Goal: Task Accomplishment & Management: Manage account settings

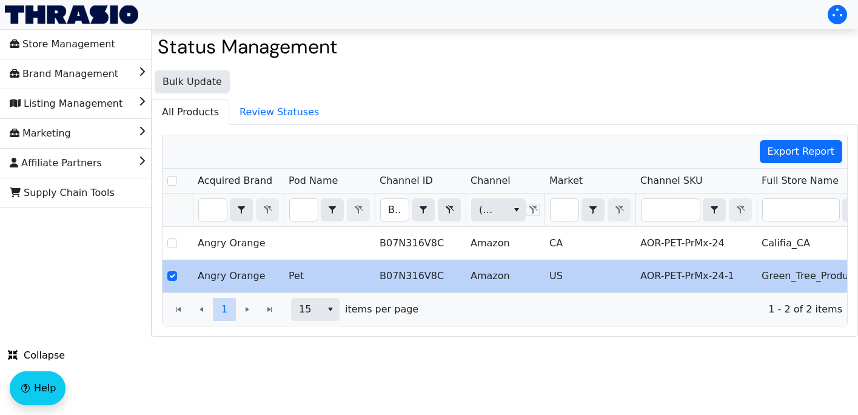
scroll to position [0, 412]
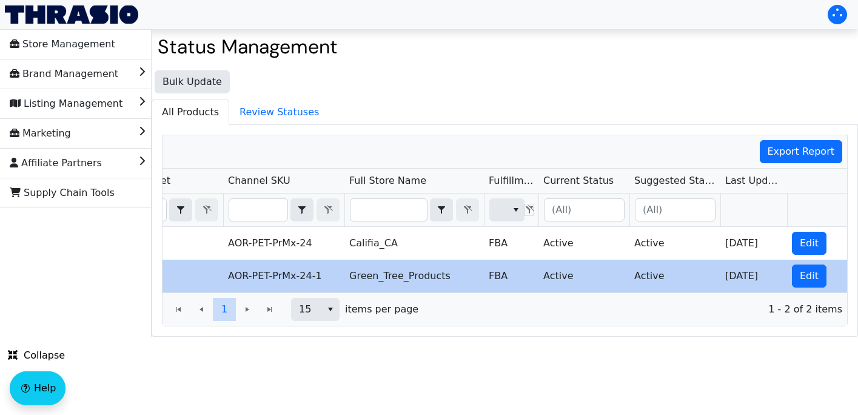
click at [401, 156] on div "Export Report" at bounding box center [504, 151] width 684 height 33
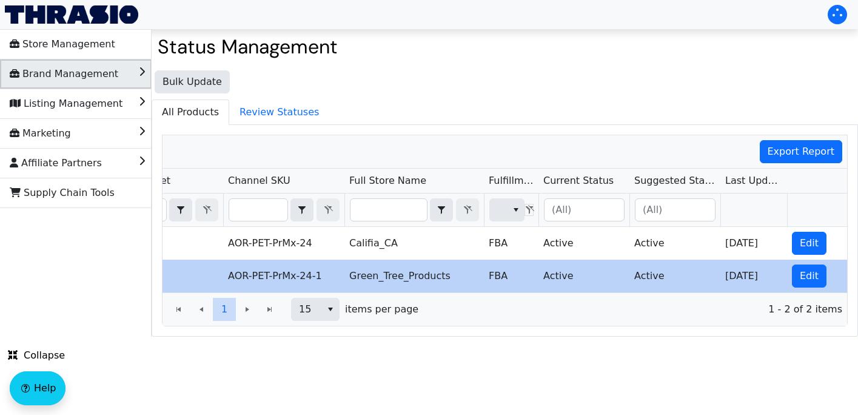
click at [121, 78] on li "Brand Management" at bounding box center [76, 73] width 152 height 29
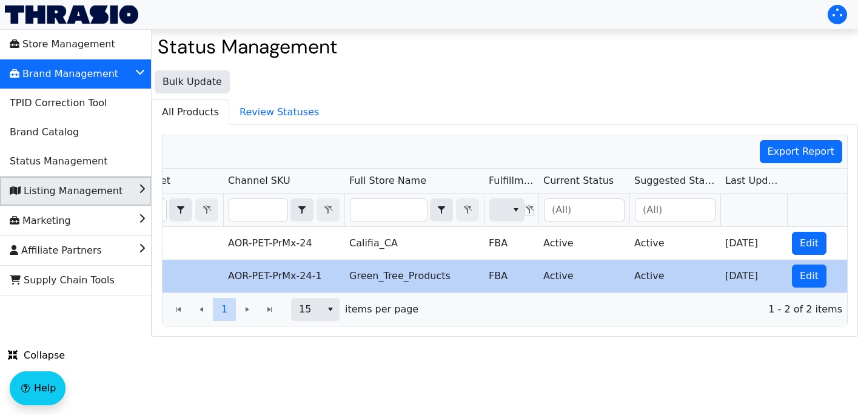
click at [113, 196] on li "Listing Management" at bounding box center [76, 190] width 152 height 29
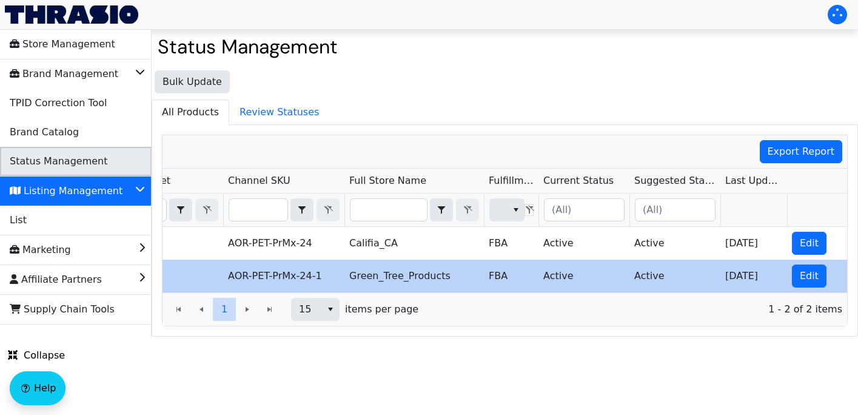
click at [70, 161] on span "Status Management" at bounding box center [59, 161] width 98 height 19
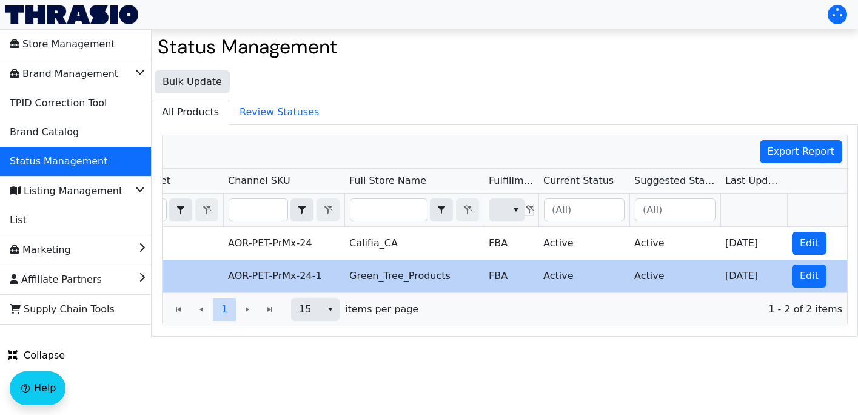
checkbox input "true"
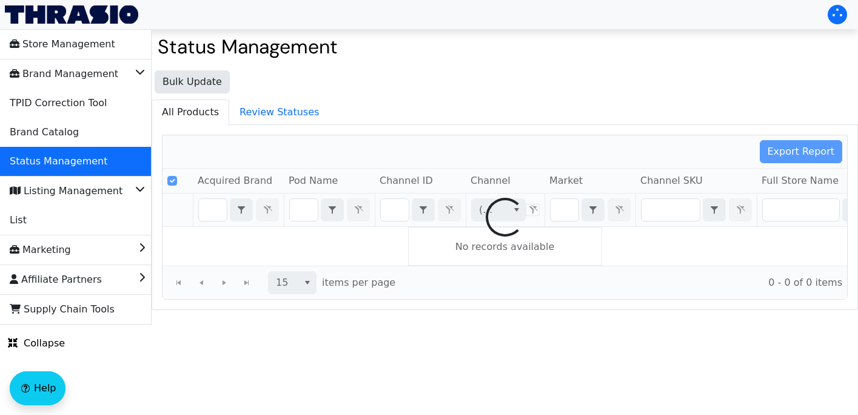
click at [394, 210] on div at bounding box center [504, 217] width 684 height 164
click at [396, 210] on div at bounding box center [504, 217] width 684 height 164
checkbox input "false"
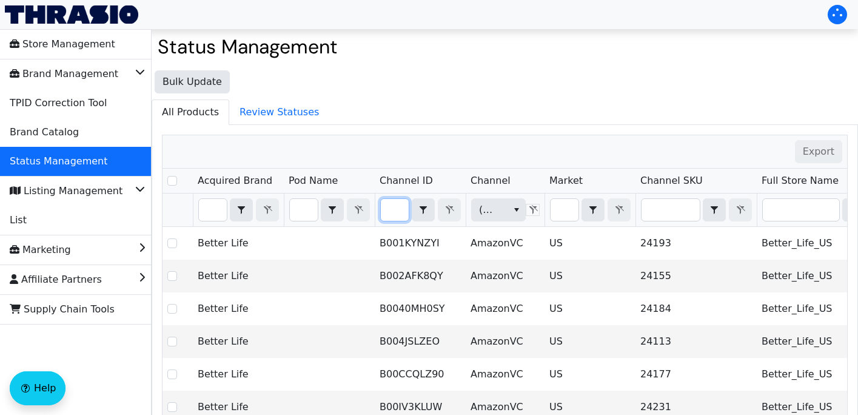
click at [388, 212] on input "Filter" at bounding box center [395, 210] width 28 height 22
type input "B0DM7VK17P"
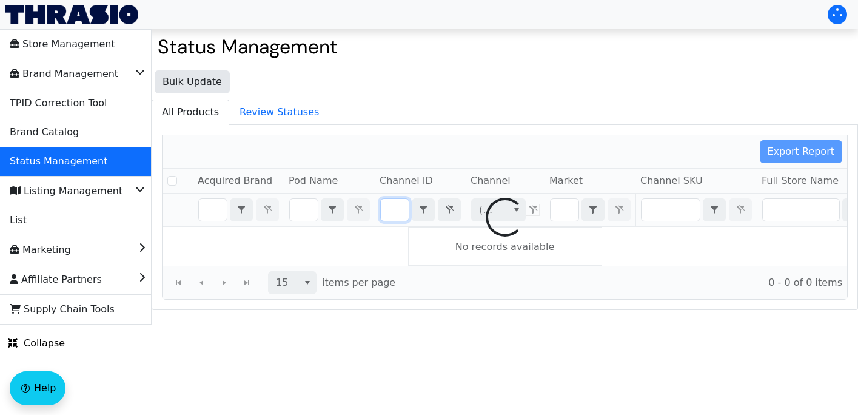
checkbox input "false"
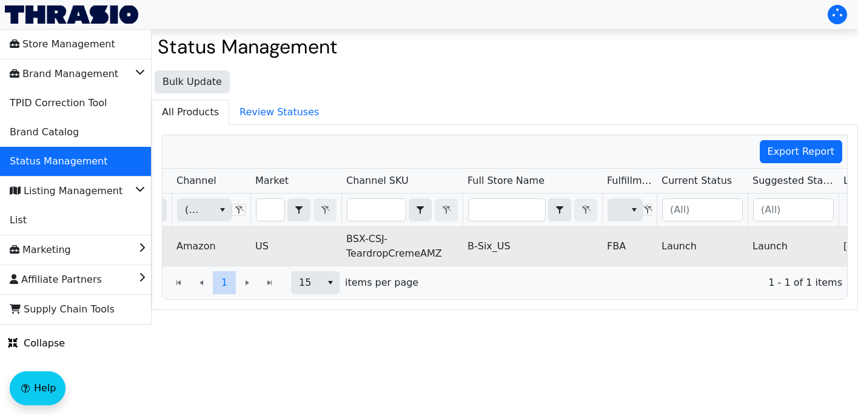
scroll to position [0, 412]
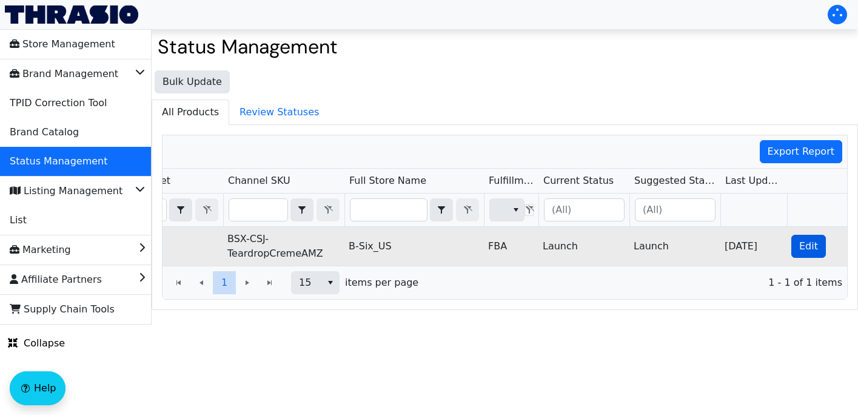
type input "B0DM7VK17P"
click at [807, 238] on button "Edit" at bounding box center [808, 246] width 35 height 23
checkbox input "true"
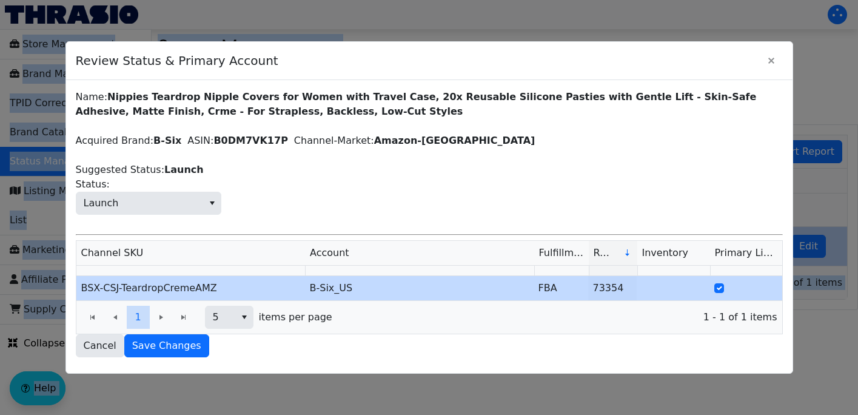
drag, startPoint x: 576, startPoint y: 55, endPoint x: 726, endPoint y: -141, distance: 247.3
click at [726, 0] on html "Store Management Brand Management TPID Correction Tool Brand Catalog Status Man…" at bounding box center [429, 162] width 858 height 324
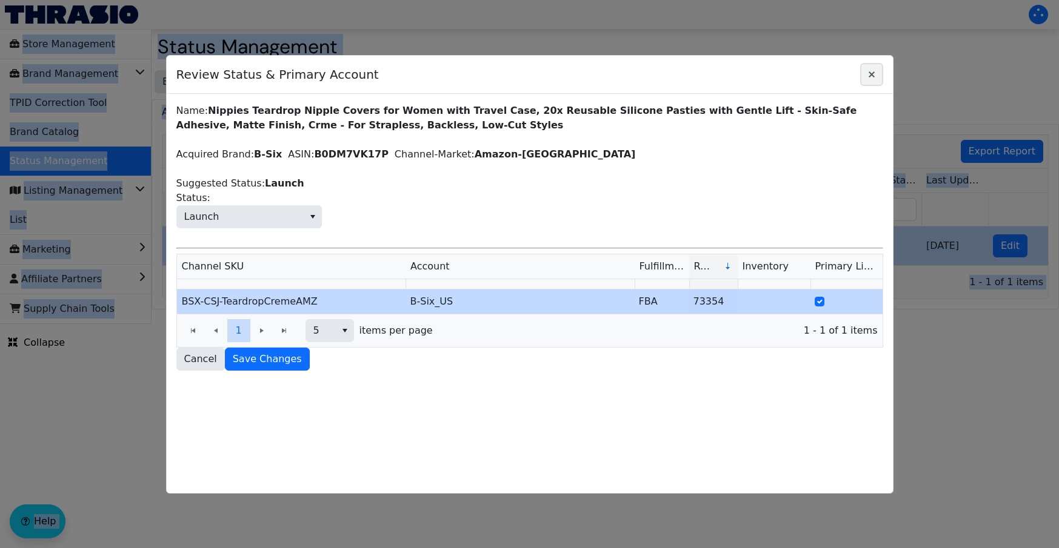
click at [857, 77] on icon "Close" at bounding box center [871, 75] width 15 height 10
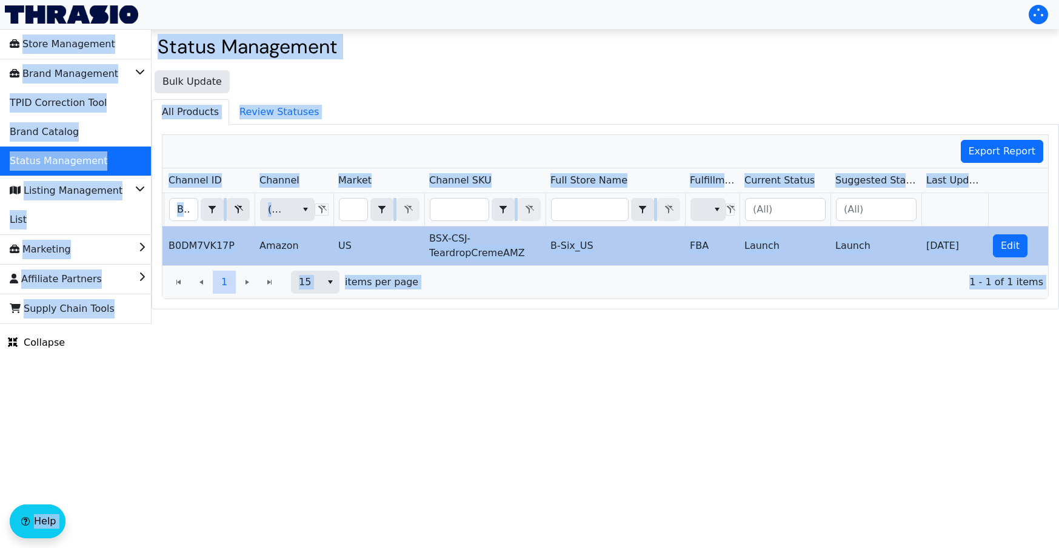
click at [495, 283] on span "1 - 1 of 1 items" at bounding box center [735, 282] width 615 height 15
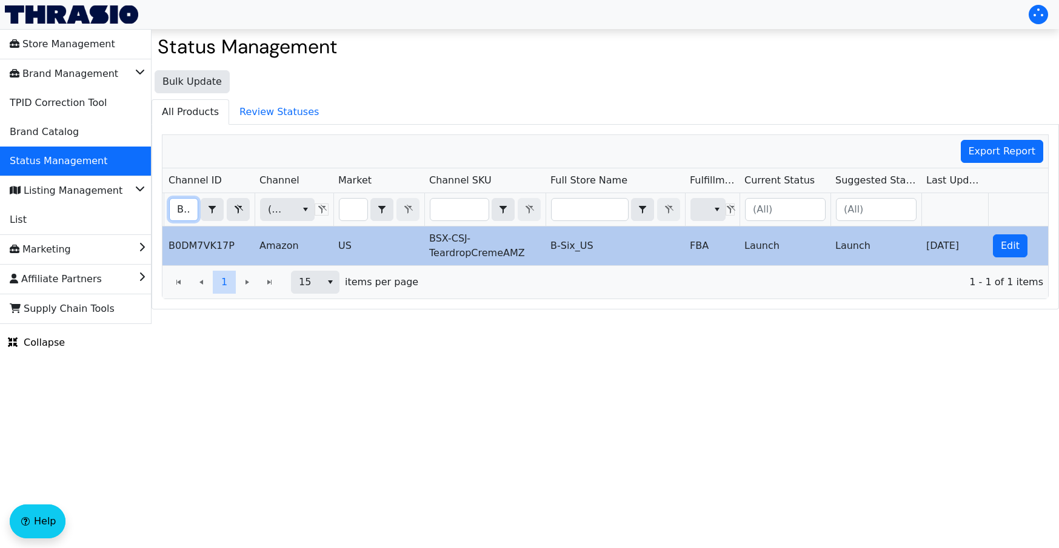
click at [175, 208] on input "B0DM7VK17P" at bounding box center [184, 210] width 28 height 22
drag, startPoint x: 175, startPoint y: 208, endPoint x: 268, endPoint y: 213, distance: 93.4
click at [268, 213] on tr "B0DM7VK17P Contains (All) (All)" at bounding box center [500, 209] width 1097 height 33
click at [84, 225] on li "List" at bounding box center [76, 219] width 152 height 29
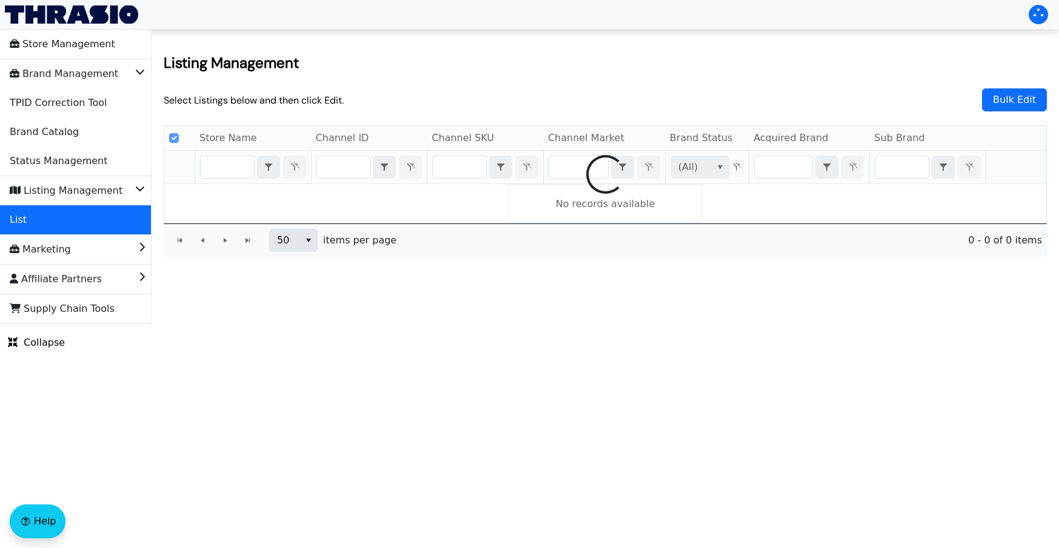
click at [347, 159] on div at bounding box center [605, 174] width 882 height 97
click at [342, 169] on div at bounding box center [605, 174] width 882 height 97
checkbox input "false"
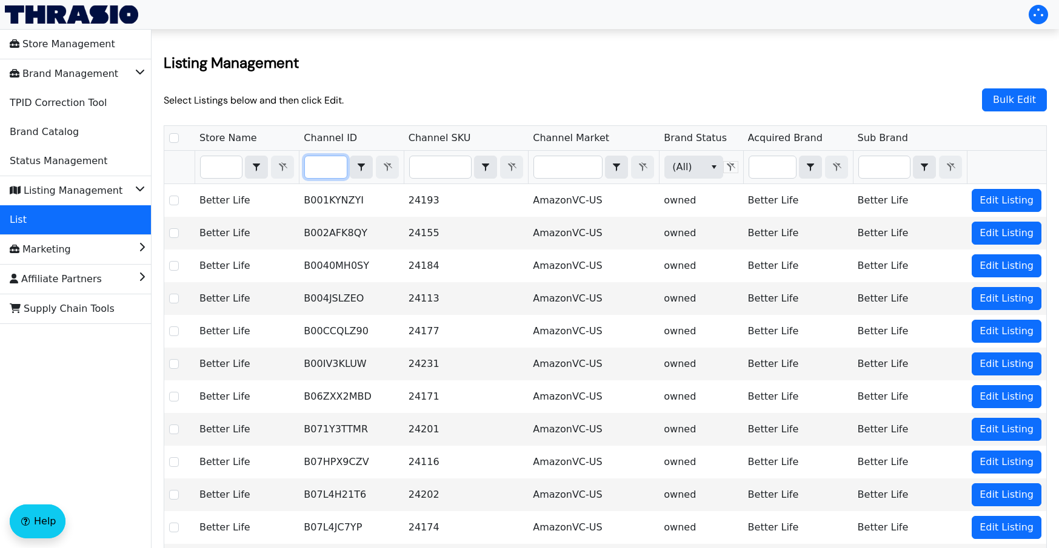
click at [337, 170] on input "Filter" at bounding box center [325, 167] width 41 height 22
type input "B0DM7VK17P"
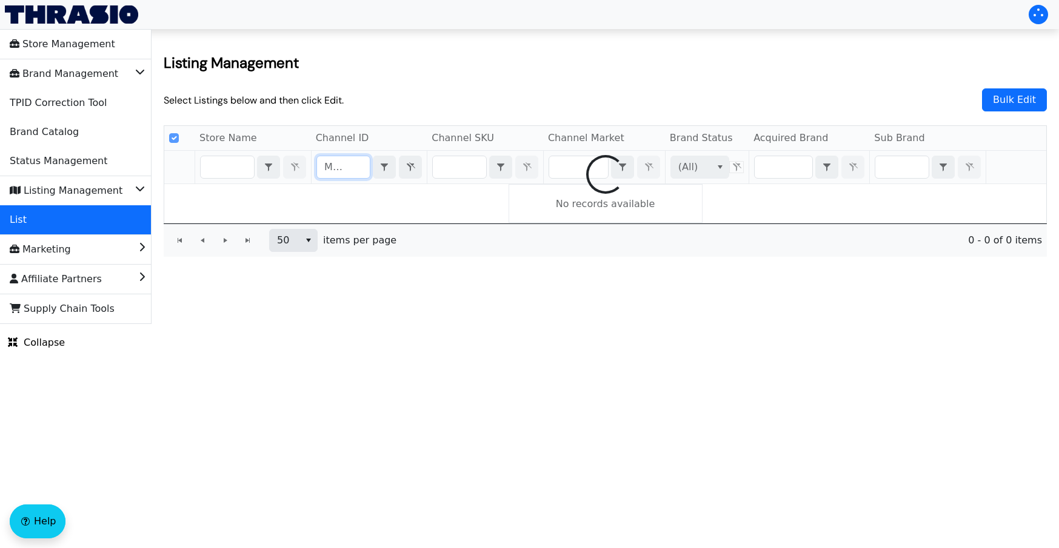
checkbox input "false"
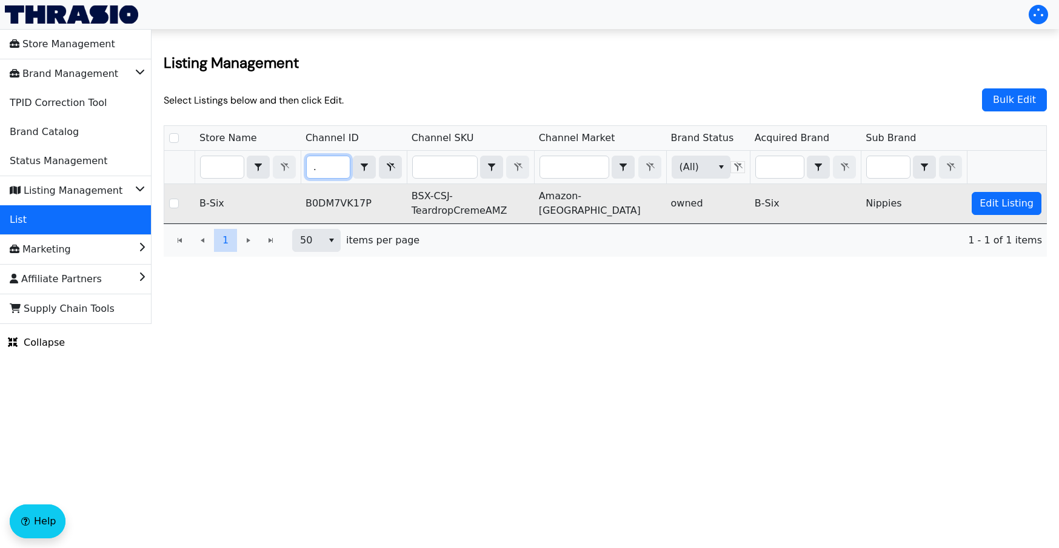
type input "B0DM7VK17P"
drag, startPoint x: 527, startPoint y: 218, endPoint x: 421, endPoint y: 200, distance: 108.1
click at [421, 200] on td "BSX-CSJ-TeardropCremeAMZ" at bounding box center [470, 203] width 127 height 39
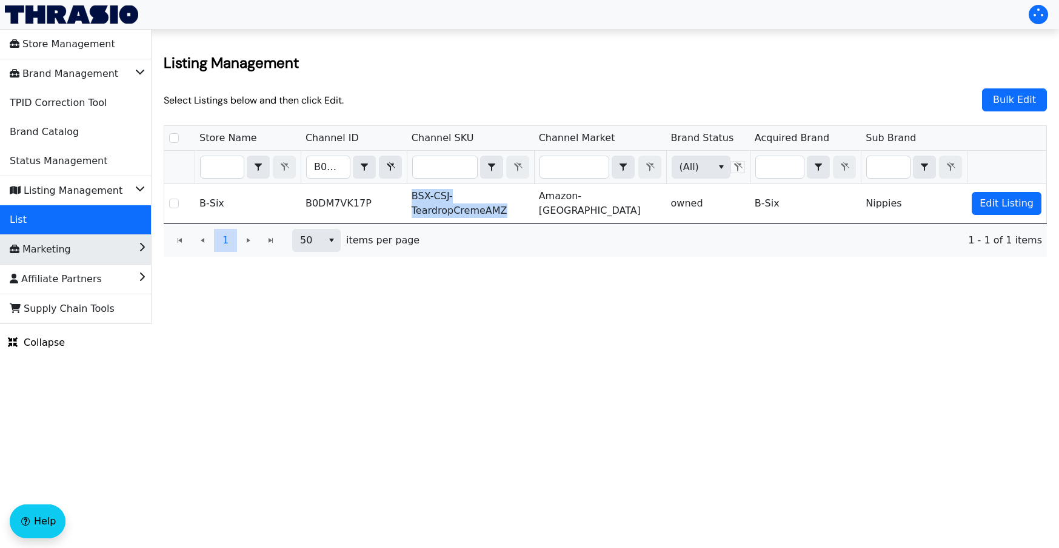
copy td "BSX-CSJ-TeardropCremeAMZ"
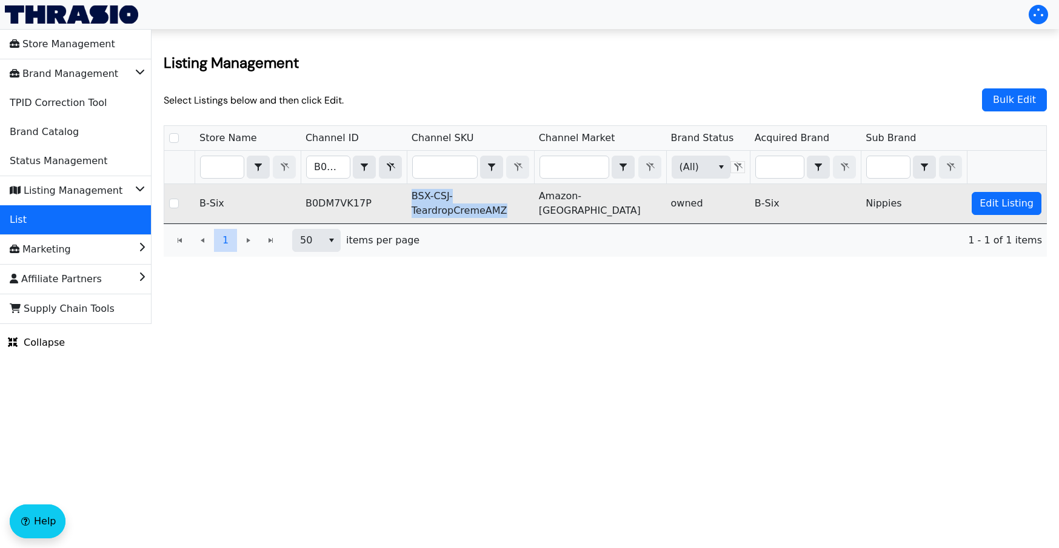
click at [469, 203] on td "BSX-CSJ-TeardropCremeAMZ" at bounding box center [470, 203] width 127 height 39
drag, startPoint x: 522, startPoint y: 213, endPoint x: 427, endPoint y: 196, distance: 96.2
click at [427, 196] on td "BSX-CSJ-TeardropCremeAMZ" at bounding box center [470, 203] width 127 height 39
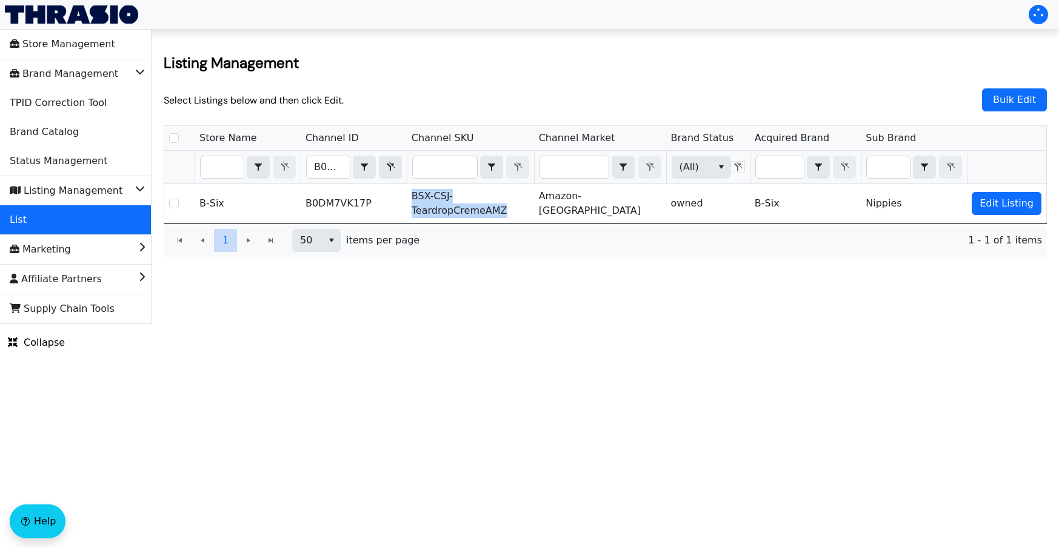
copy td "BSX-CSJ-TeardropCremeAMZ"
click at [437, 324] on html "Store Management Brand Management TPID Correction Tool Brand Catalog Status Man…" at bounding box center [529, 162] width 1059 height 324
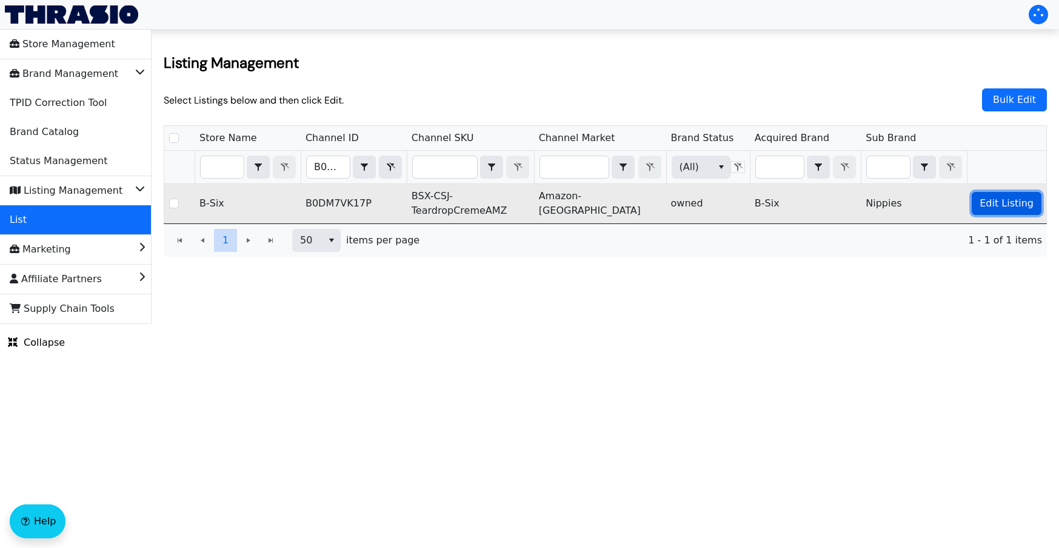
click at [857, 207] on span "Edit Listing" at bounding box center [1006, 203] width 54 height 15
checkbox input "true"
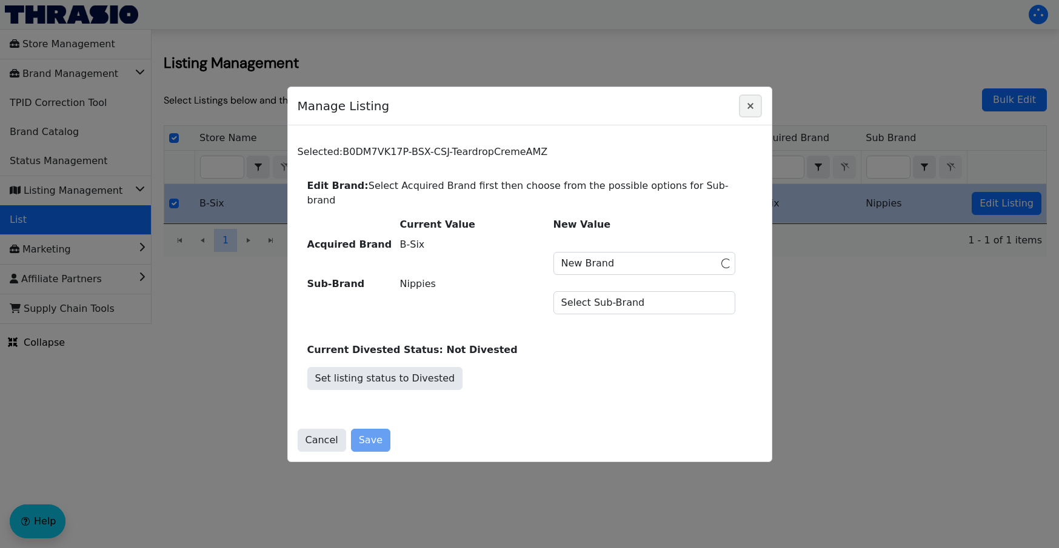
click at [750, 110] on icon "Close" at bounding box center [750, 106] width 15 height 10
